Goal: Task Accomplishment & Management: Manage account settings

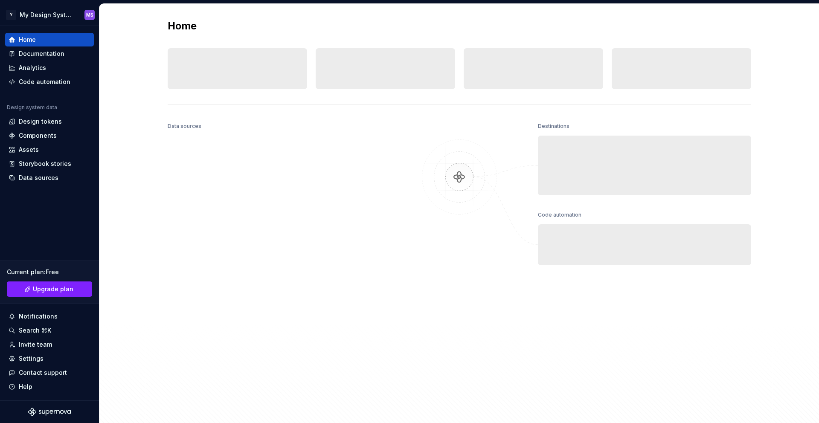
click at [165, 48] on div "Home Design tokens 0 Components 0 0 Assets 0 Docs pages 0 Data sources Destinat…" at bounding box center [459, 214] width 615 height 420
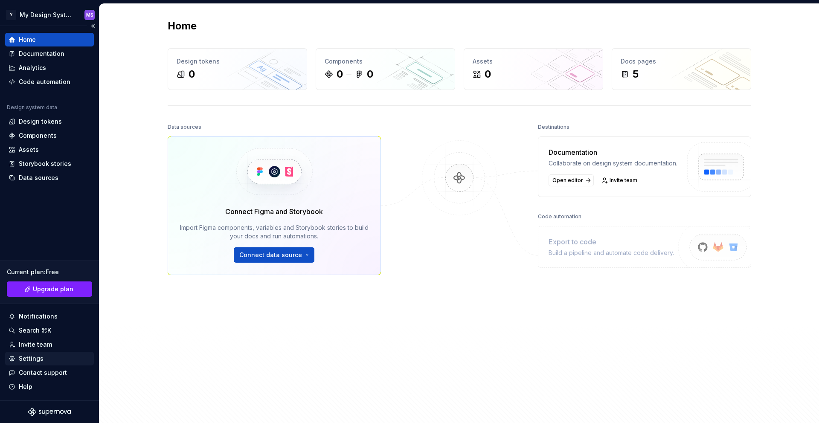
click at [37, 358] on div "Settings" at bounding box center [31, 359] width 25 height 9
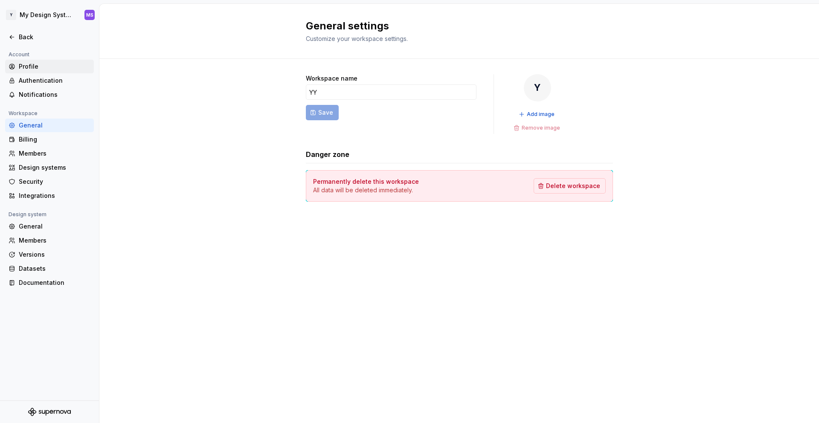
click at [47, 67] on div "Profile" at bounding box center [55, 66] width 72 height 9
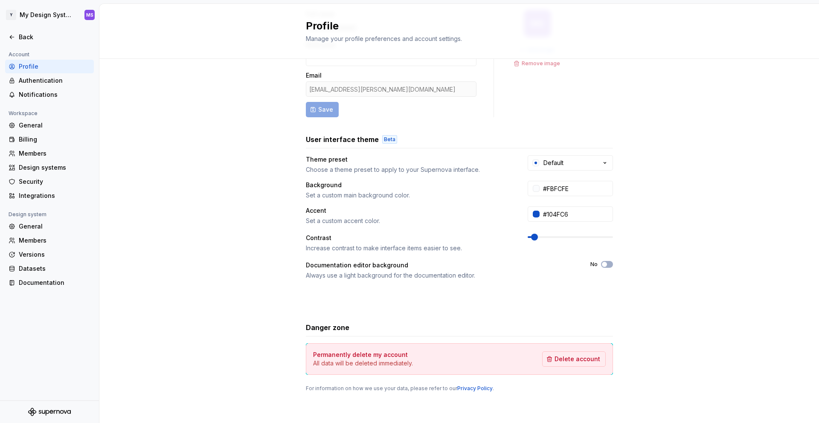
scroll to position [66, 0]
click at [569, 357] on span "Delete account" at bounding box center [578, 358] width 46 height 9
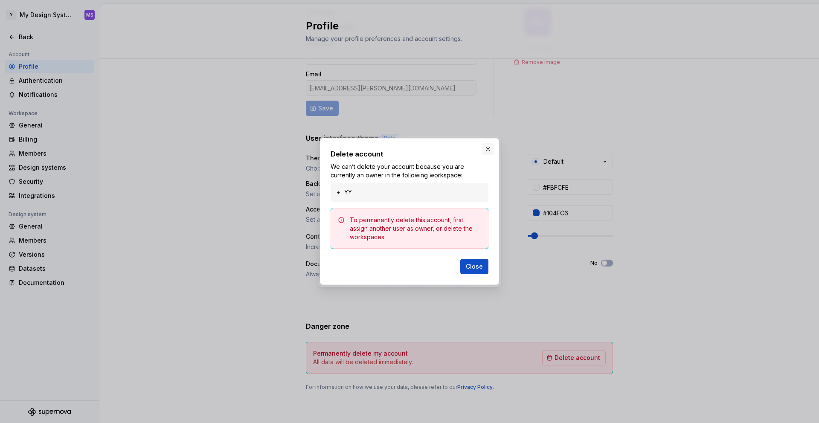
click at [489, 148] on button "button" at bounding box center [488, 149] width 12 height 12
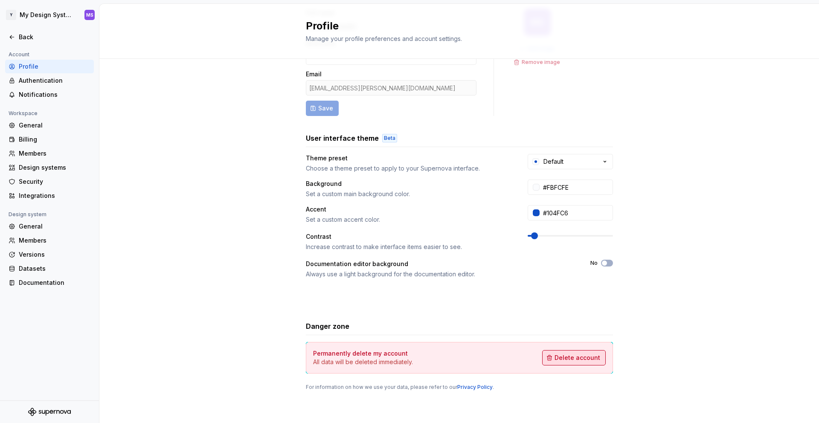
click at [553, 354] on button "Delete account" at bounding box center [574, 357] width 64 height 15
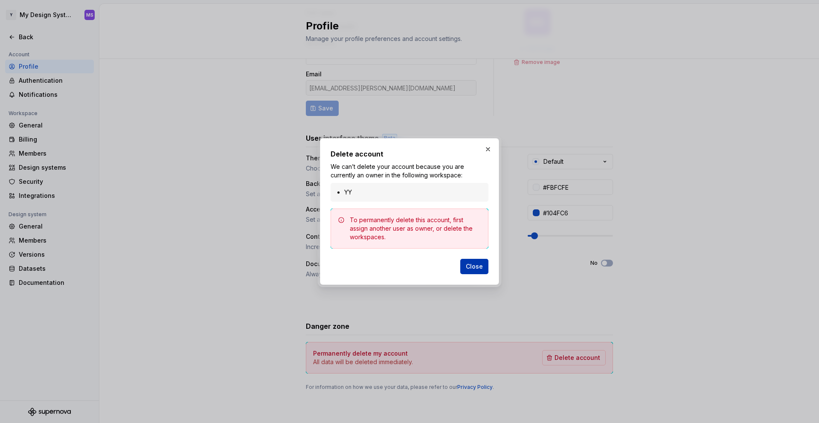
click at [482, 263] on span "Close" at bounding box center [474, 266] width 17 height 9
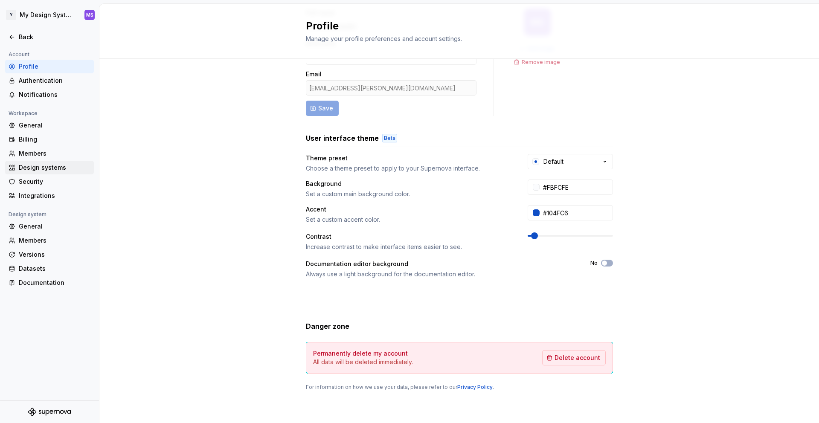
click at [69, 171] on div "Design systems" at bounding box center [55, 167] width 72 height 9
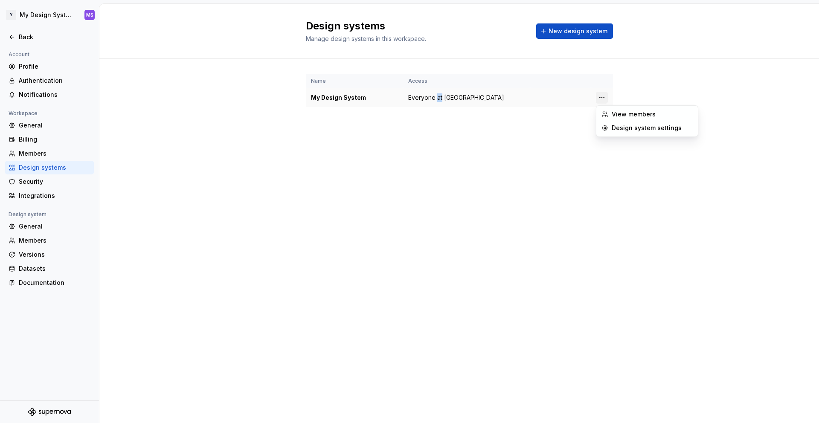
click at [606, 102] on html "Y My Design System MS Back Account Profile Authentication Notifications Workspa…" at bounding box center [409, 211] width 819 height 423
click at [622, 134] on div "Design system settings" at bounding box center [647, 128] width 98 height 14
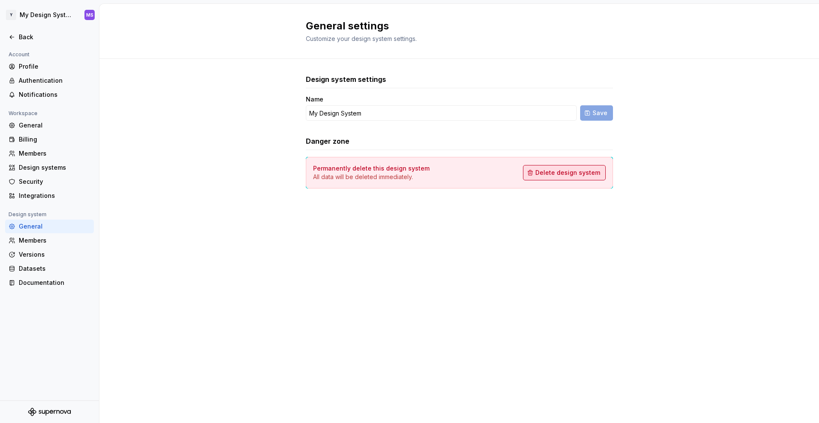
click at [575, 170] on span "Delete design system" at bounding box center [568, 173] width 65 height 9
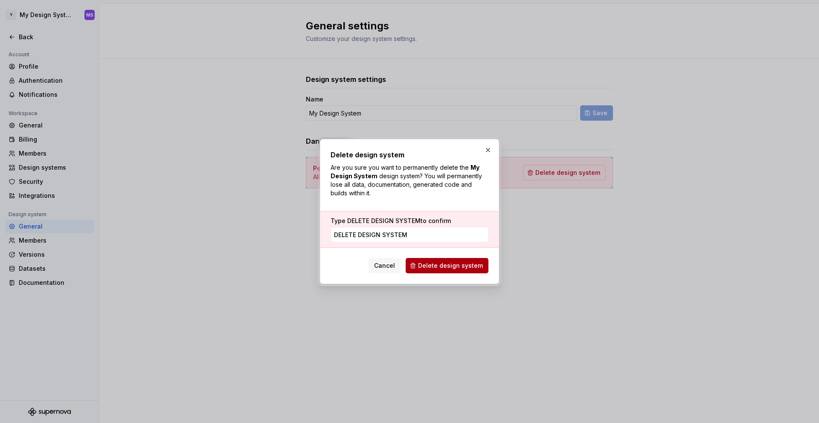
type input "DELETE DESIGN SYSTEM"
click at [432, 265] on span "Delete design system" at bounding box center [450, 266] width 65 height 9
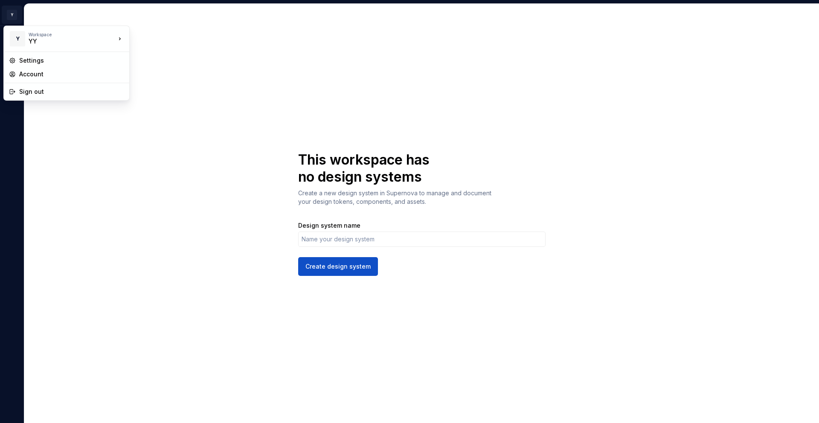
click at [12, 16] on html "Y MS This workspace has no design systems Create a new design system in Superno…" at bounding box center [409, 211] width 819 height 423
click at [48, 71] on div "Account" at bounding box center [71, 74] width 105 height 9
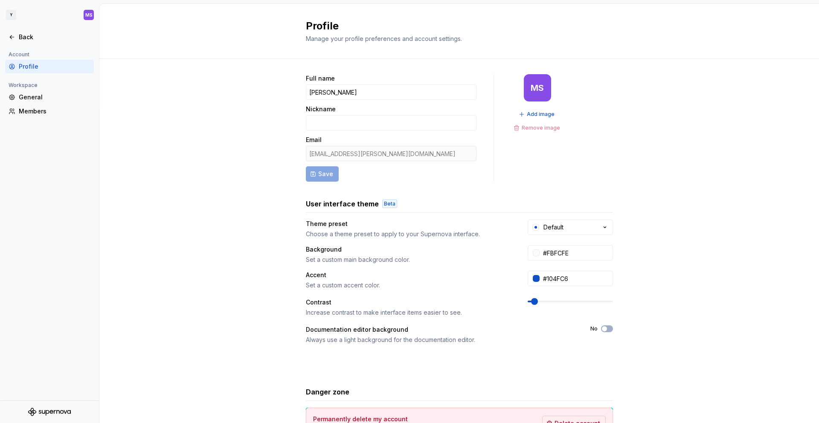
scroll to position [66, 0]
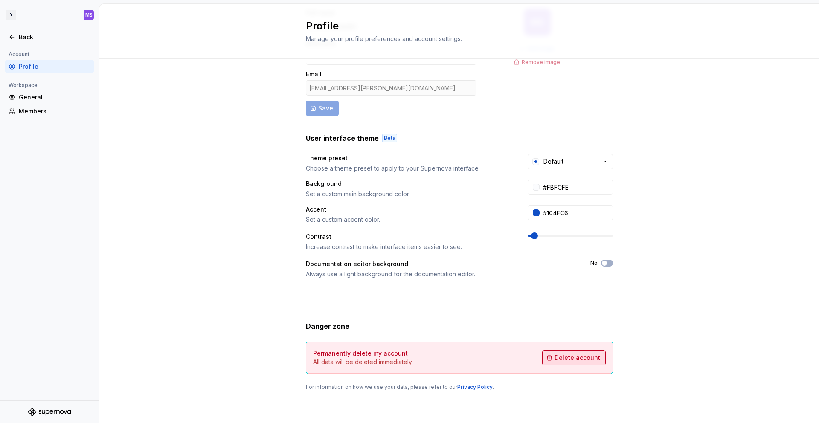
click at [573, 357] on span "Delete account" at bounding box center [578, 358] width 46 height 9
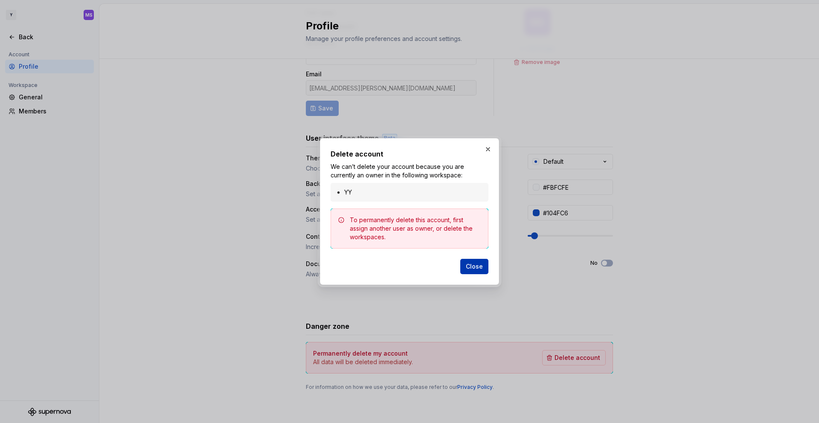
click at [479, 264] on span "Close" at bounding box center [474, 266] width 17 height 9
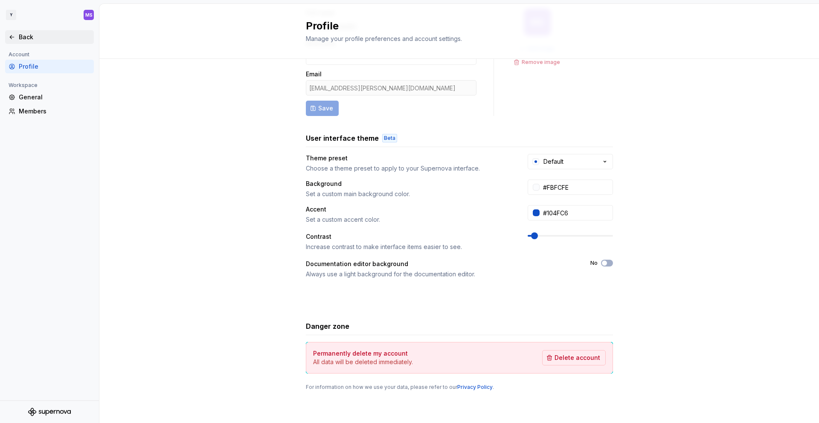
click at [21, 35] on div "Back" at bounding box center [55, 37] width 72 height 9
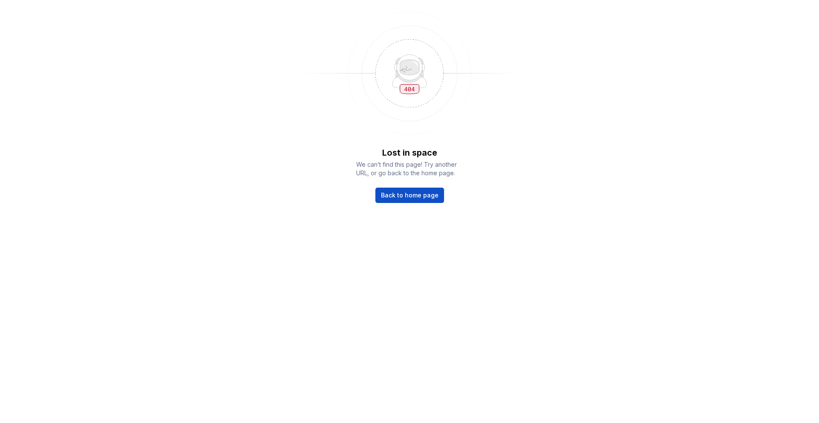
click at [9, 3] on div "Lost in space We can’t find this page! Try another URL, or go back to the home …" at bounding box center [409, 104] width 819 height 208
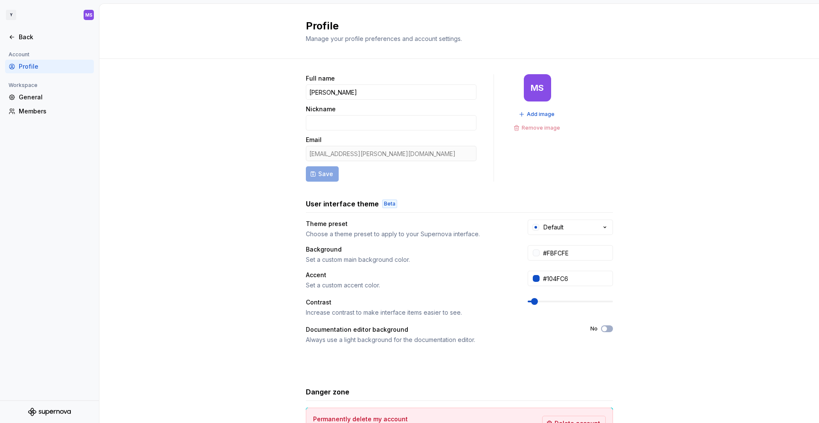
scroll to position [66, 0]
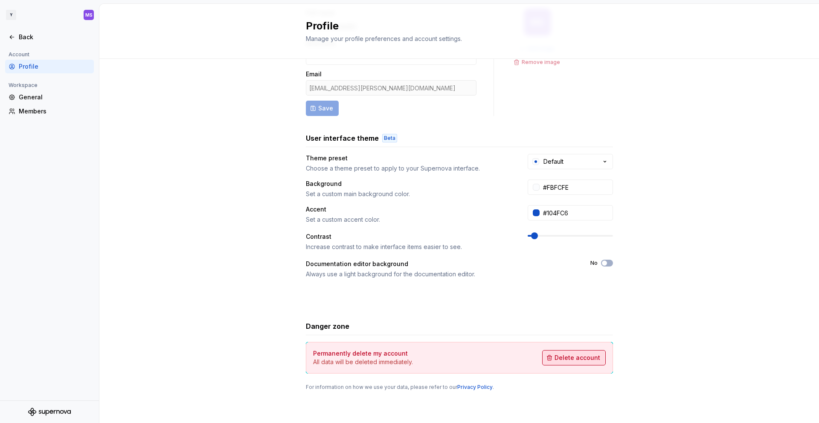
click at [578, 355] on span "Delete account" at bounding box center [578, 358] width 46 height 9
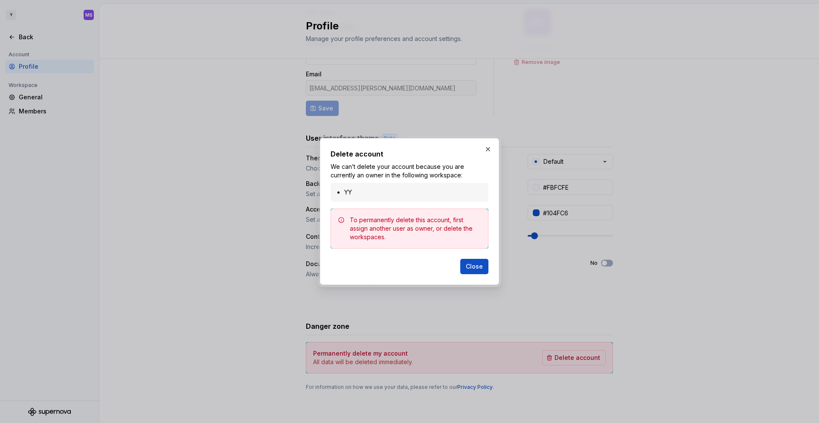
click at [382, 188] on li "YY" at bounding box center [413, 192] width 139 height 9
click at [484, 152] on button "button" at bounding box center [488, 149] width 12 height 12
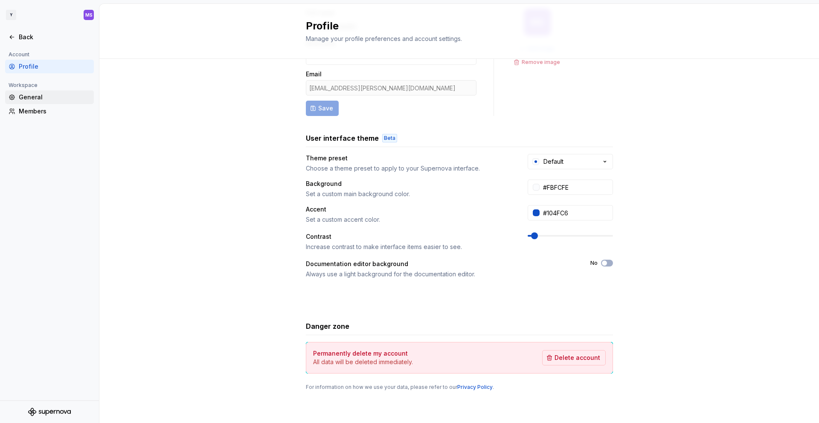
click at [44, 100] on div "General" at bounding box center [55, 97] width 72 height 9
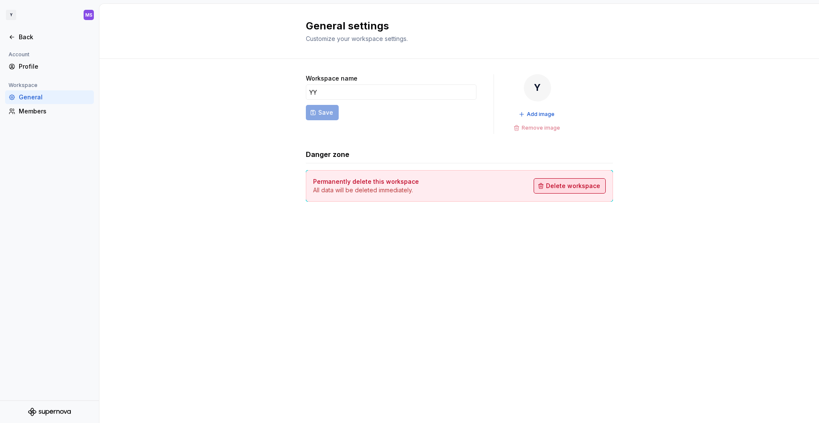
click at [569, 187] on span "Delete workspace" at bounding box center [573, 186] width 54 height 9
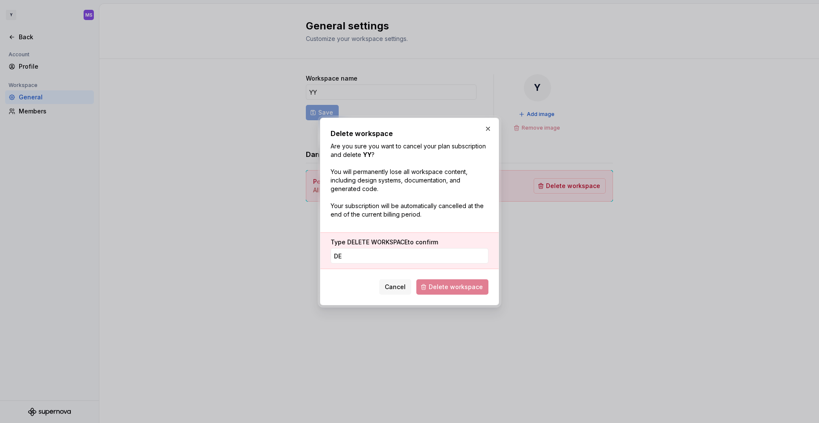
type input "DELETE WORKSPACE"
click at [442, 284] on span "Delete workspace" at bounding box center [456, 287] width 54 height 9
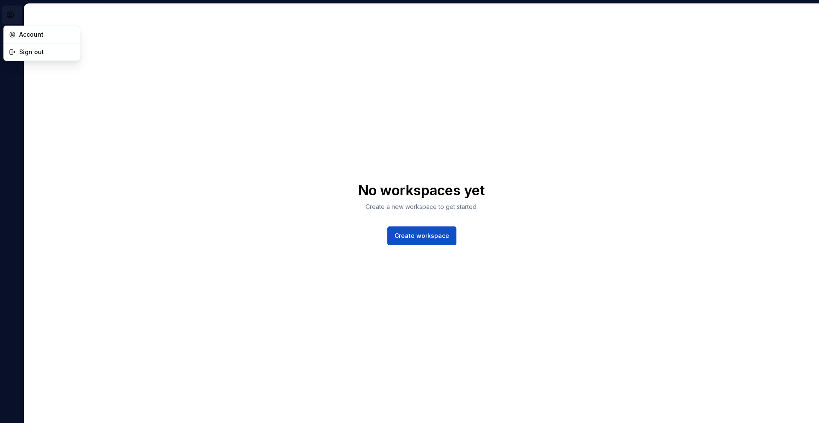
click at [9, 7] on html "MS No workspaces yet Create a new workspace to get started. Create workspace Ac…" at bounding box center [409, 211] width 819 height 423
click at [26, 31] on div "Account" at bounding box center [46, 34] width 55 height 9
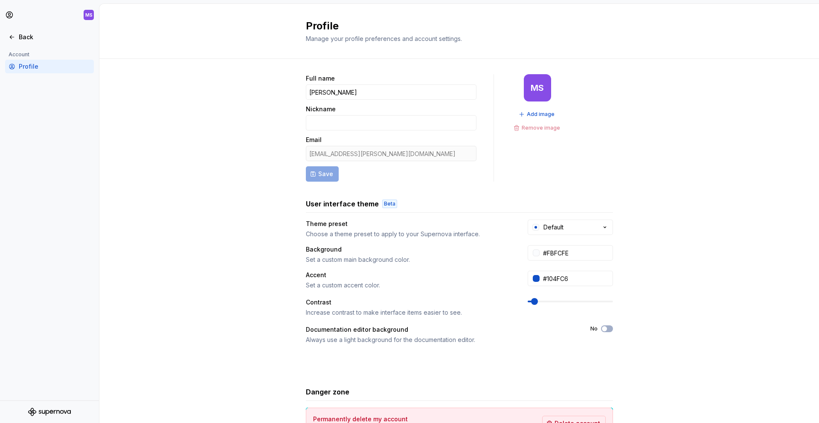
scroll to position [66, 0]
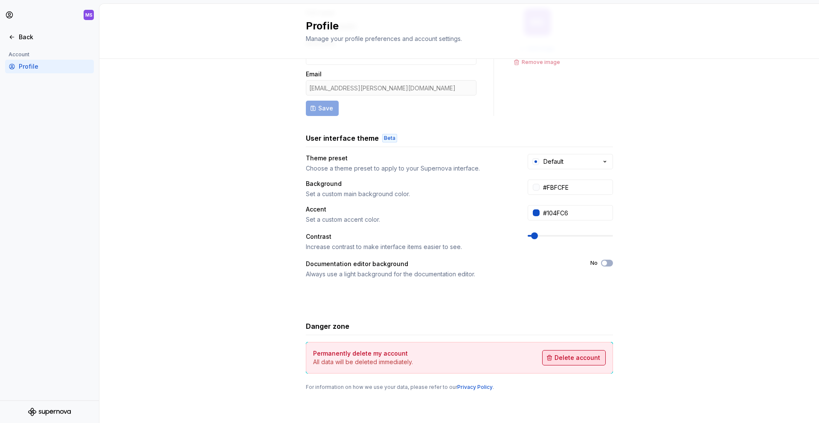
click at [583, 355] on span "Delete account" at bounding box center [578, 358] width 46 height 9
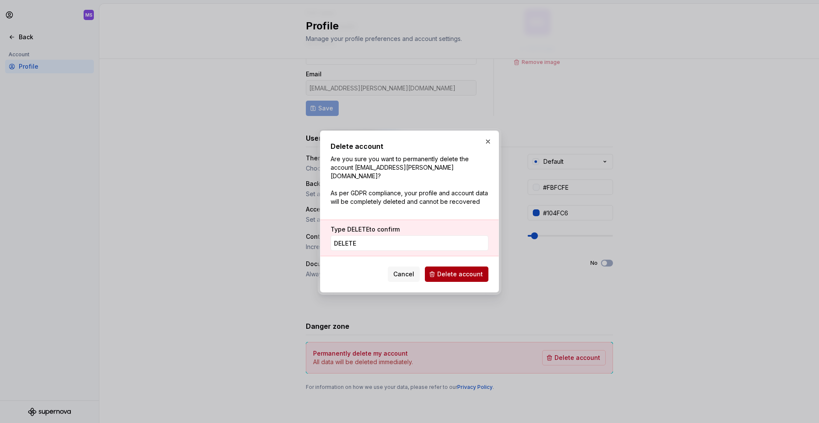
type input "delete"
click at [479, 271] on span "Delete account" at bounding box center [460, 274] width 46 height 9
